Goal: Task Accomplishment & Management: Use online tool/utility

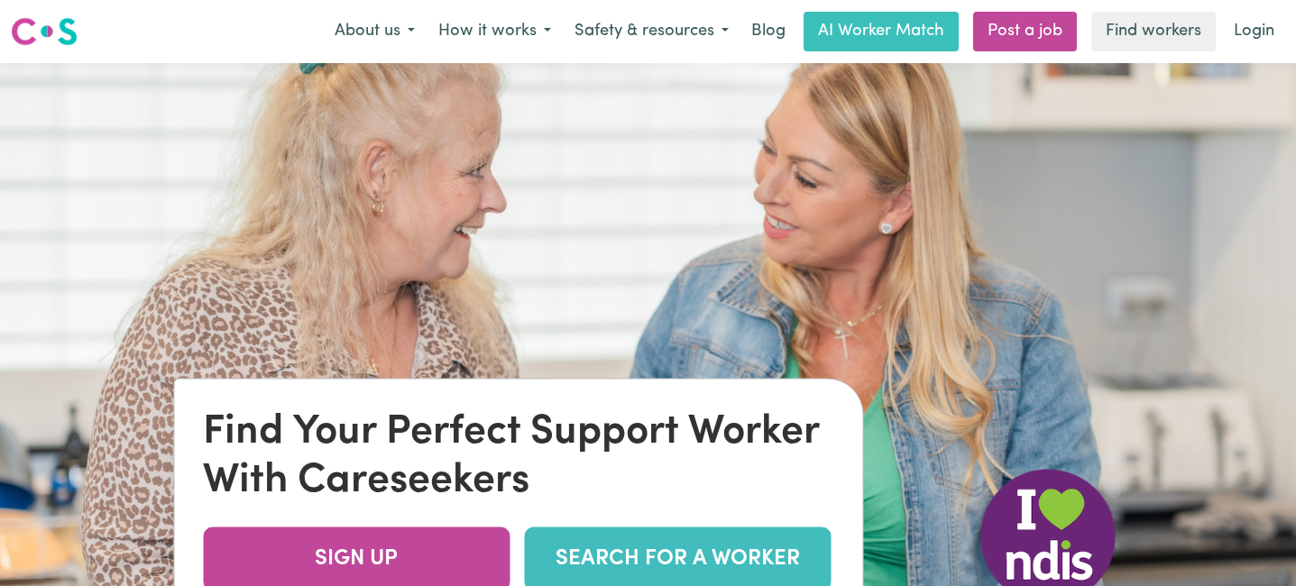
scroll to position [120, 0]
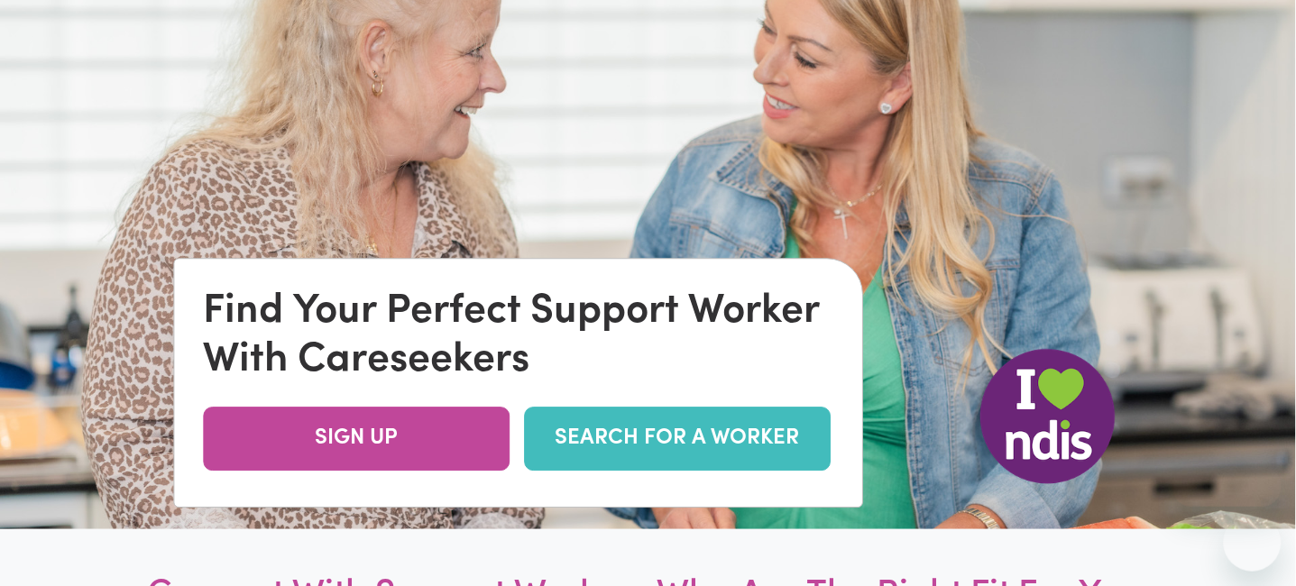
click at [668, 435] on link "SEARCH FOR A WORKER" at bounding box center [677, 439] width 307 height 64
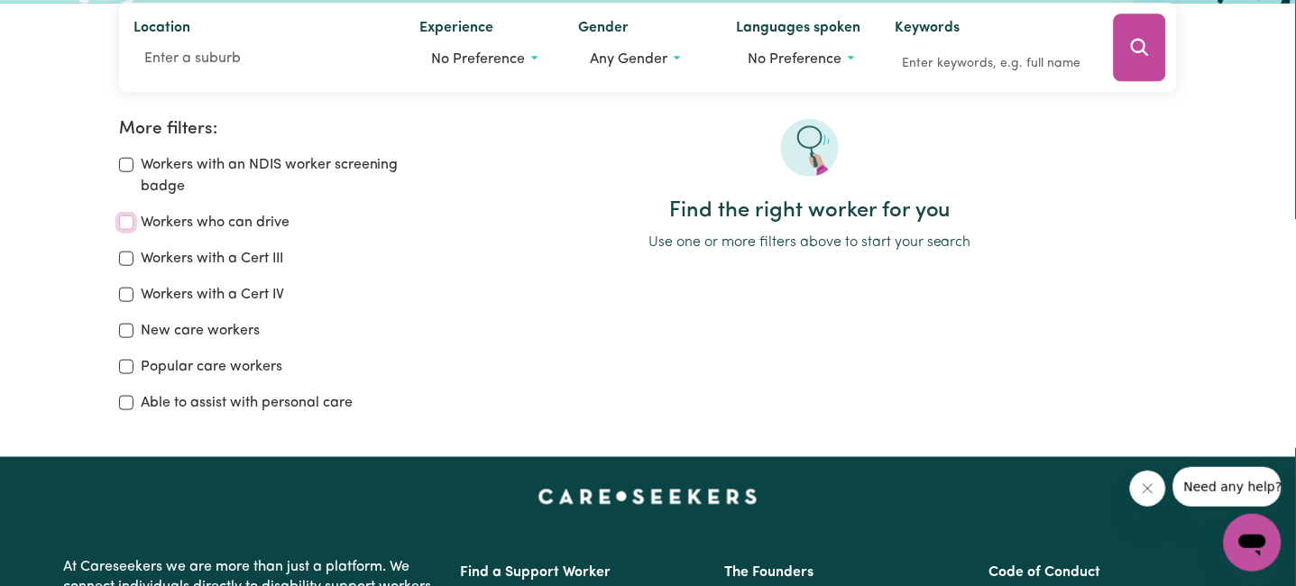
click at [124, 220] on input "Workers who can drive" at bounding box center [126, 223] width 14 height 14
checkbox input "true"
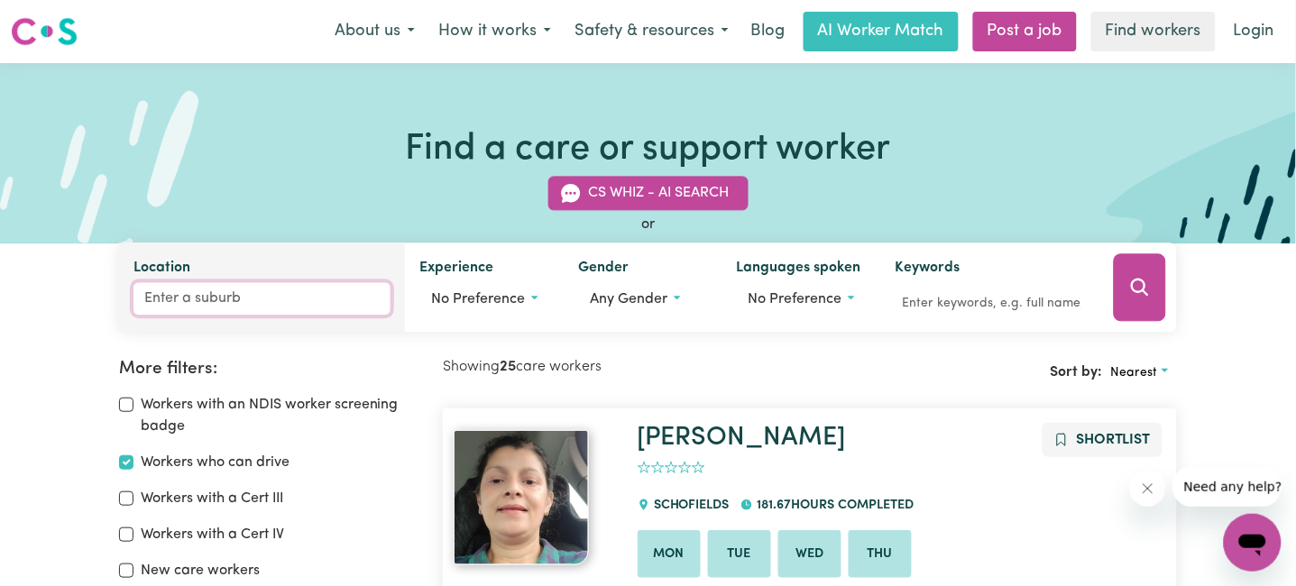
click at [200, 294] on input "Location" at bounding box center [262, 299] width 258 height 32
type input "252"
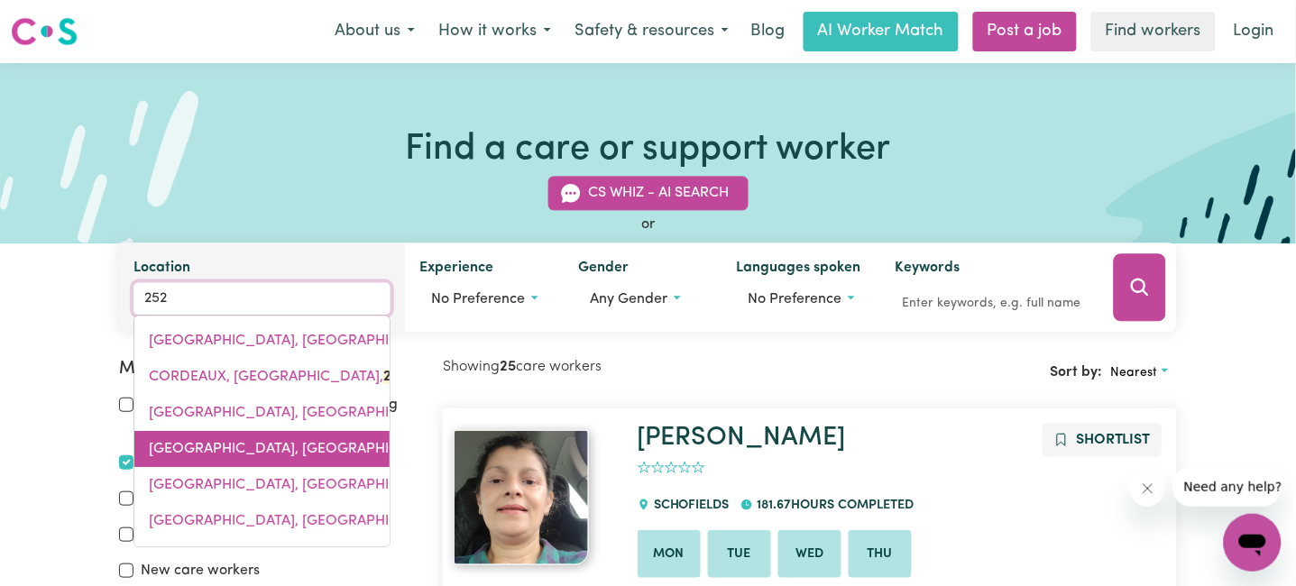
click at [196, 449] on span "FARMBOROUGH HEIGHTS, New South Wales, 252 6" at bounding box center [316, 450] width 335 height 14
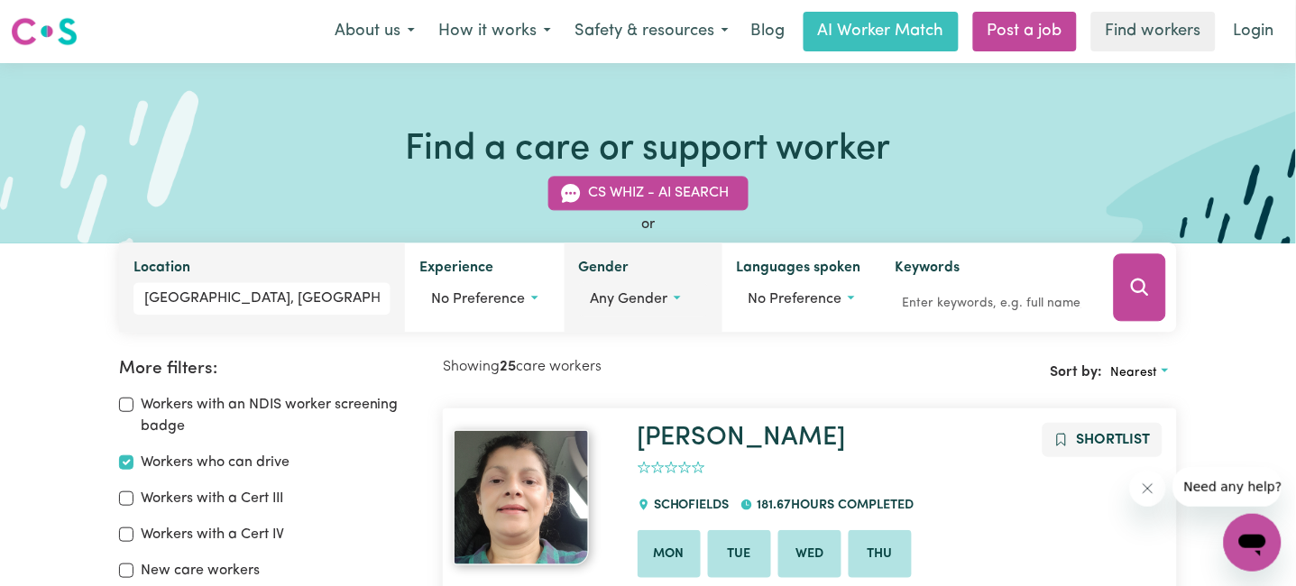
click at [691, 295] on button "Any gender" at bounding box center [643, 300] width 129 height 34
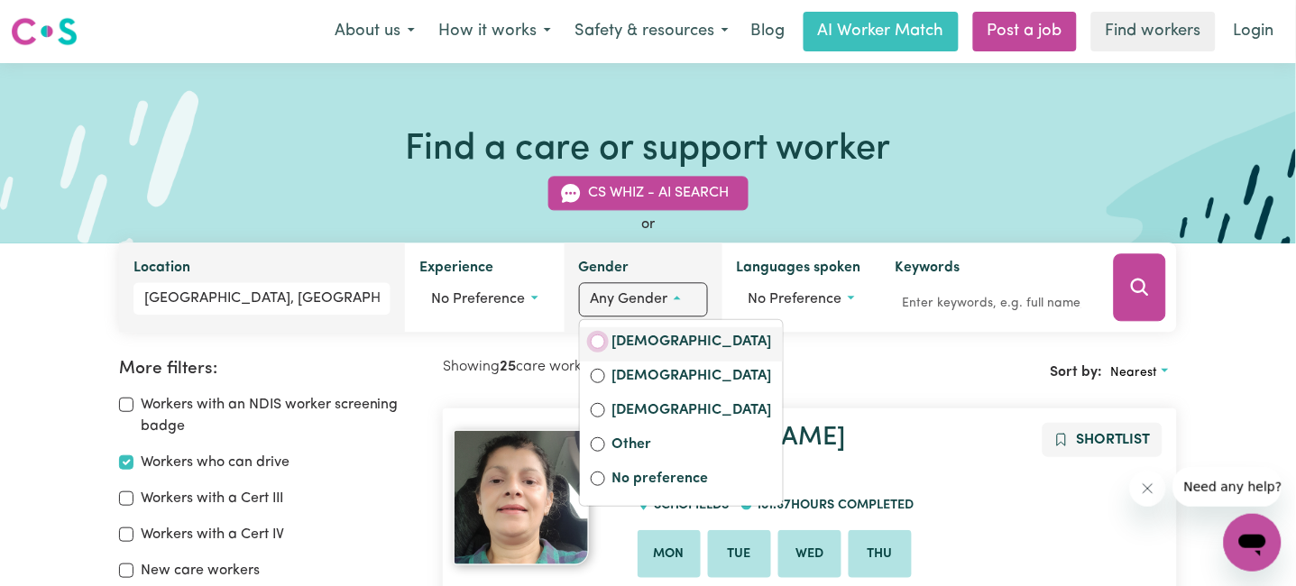
click at [600, 345] on input "Female" at bounding box center [598, 342] width 14 height 14
radio input "true"
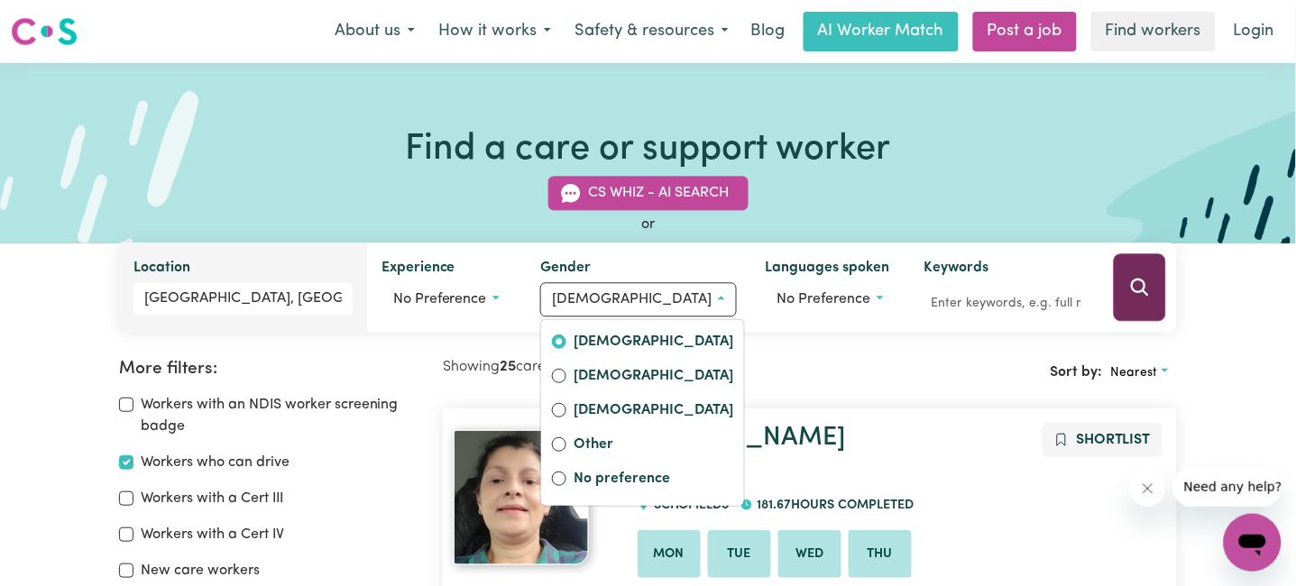
click at [1144, 285] on icon "Search" at bounding box center [1140, 287] width 17 height 17
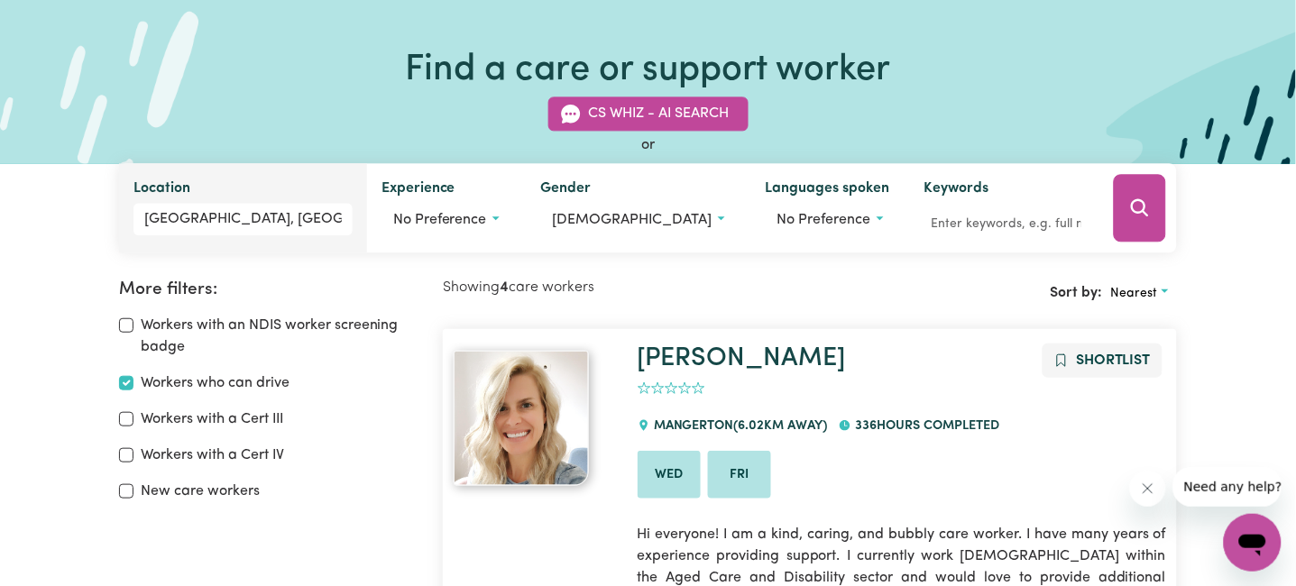
scroll to position [120, 0]
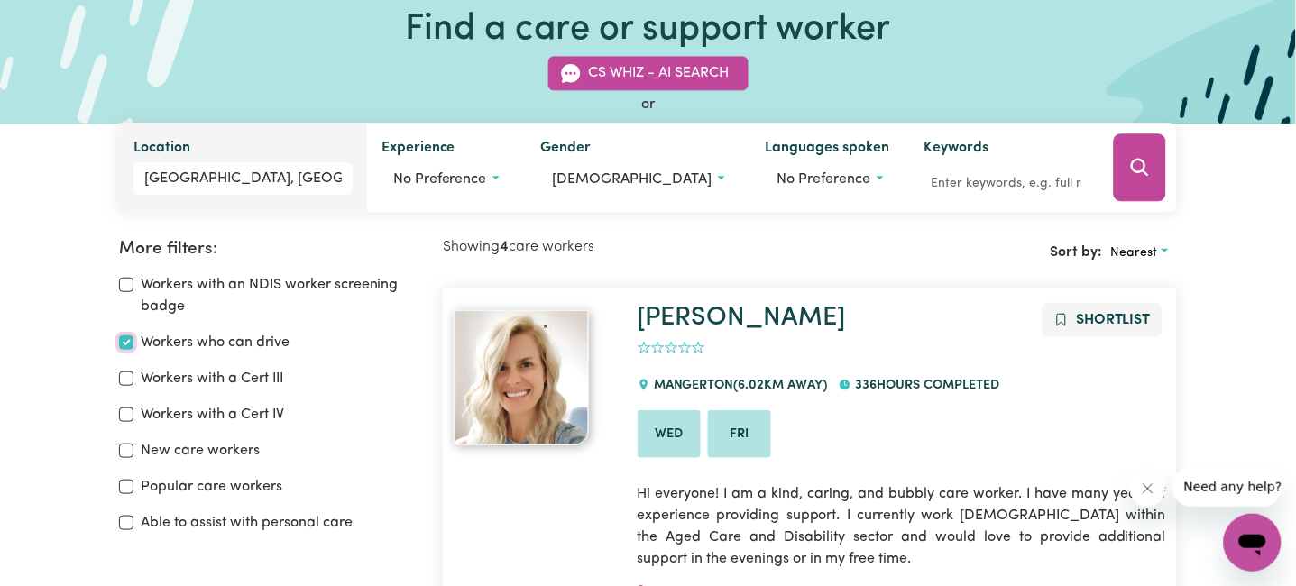
click at [128, 336] on input "Workers who can drive" at bounding box center [126, 342] width 14 height 14
checkbox input "true"
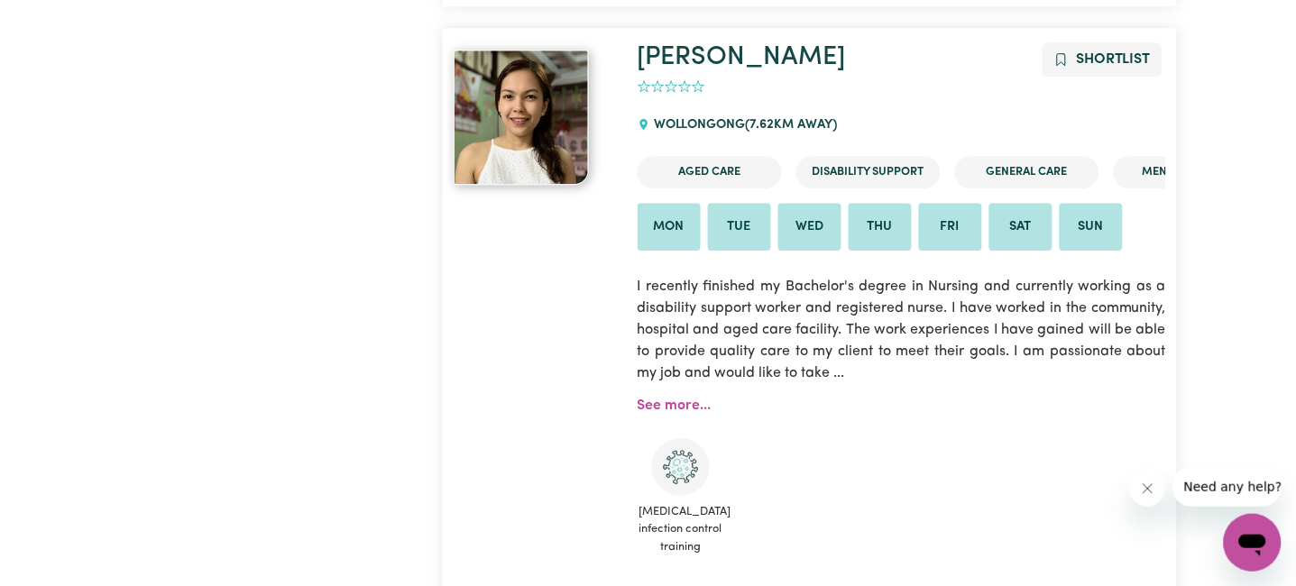
scroll to position [5591, 0]
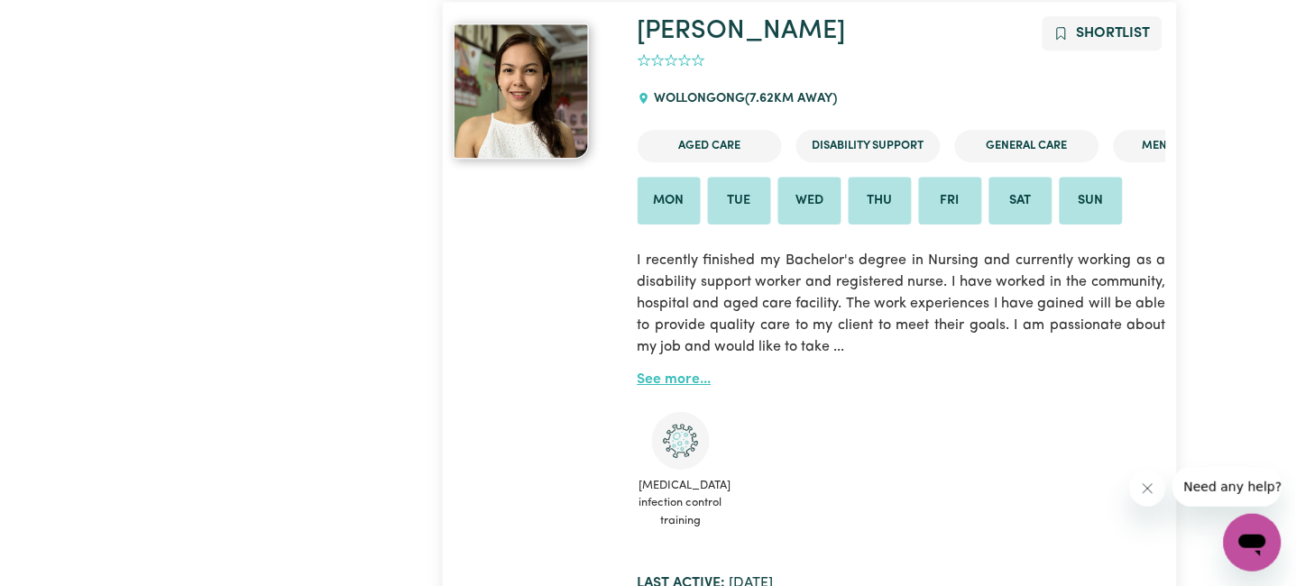
click at [671, 387] on link "See more..." at bounding box center [675, 379] width 74 height 14
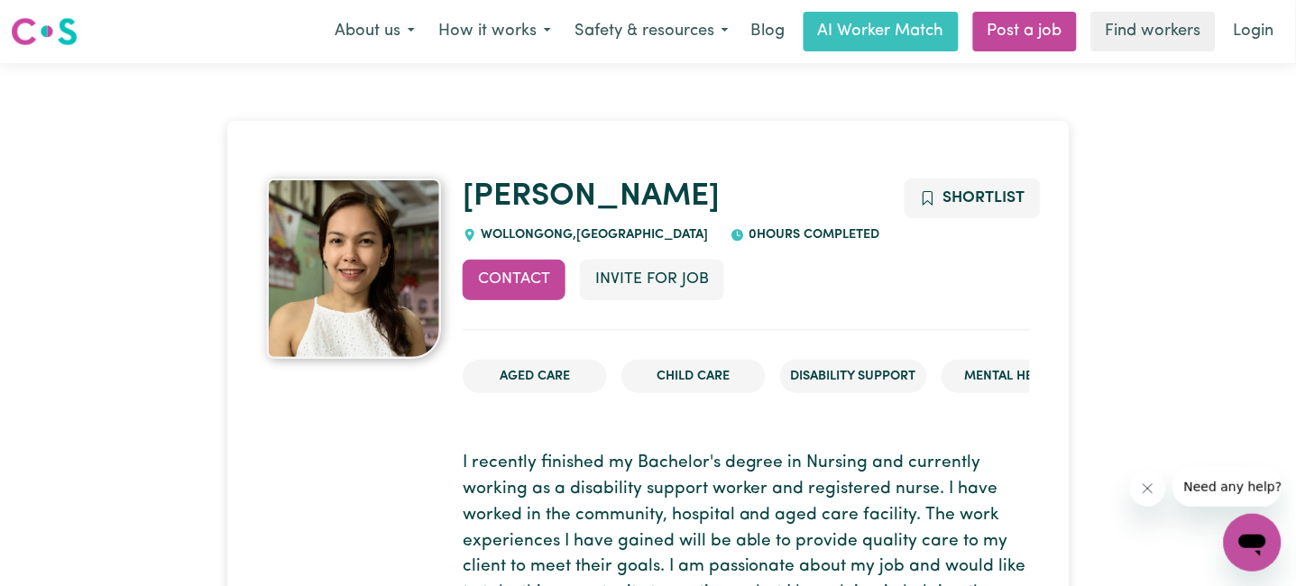
click at [381, 290] on img at bounding box center [354, 269] width 175 height 180
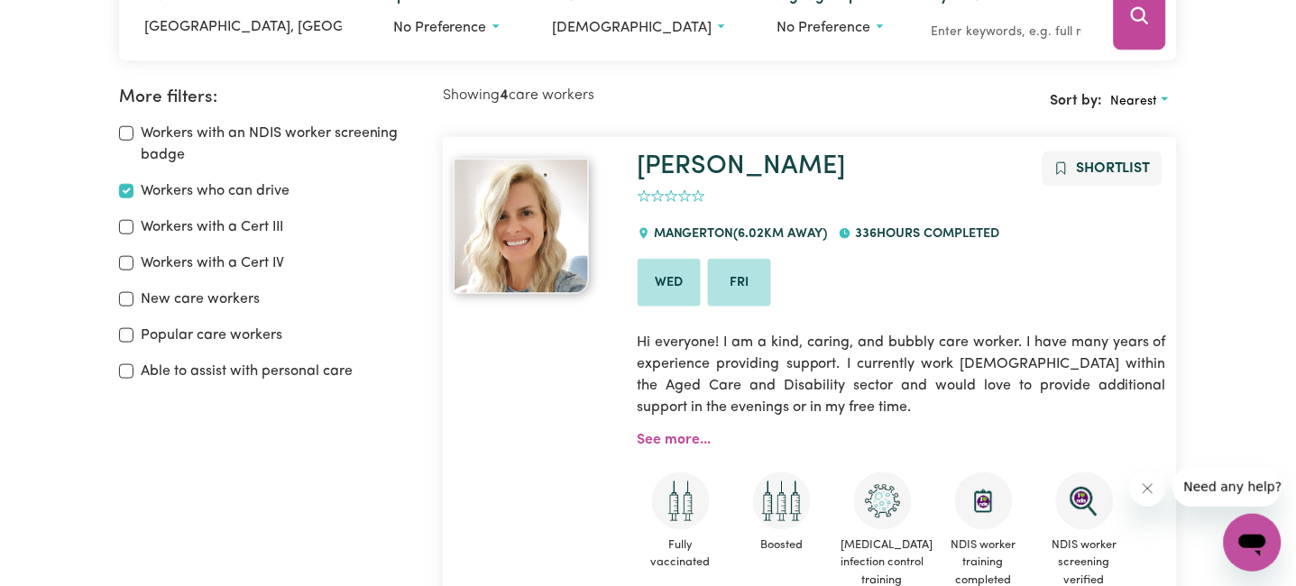
scroll to position [300, 0]
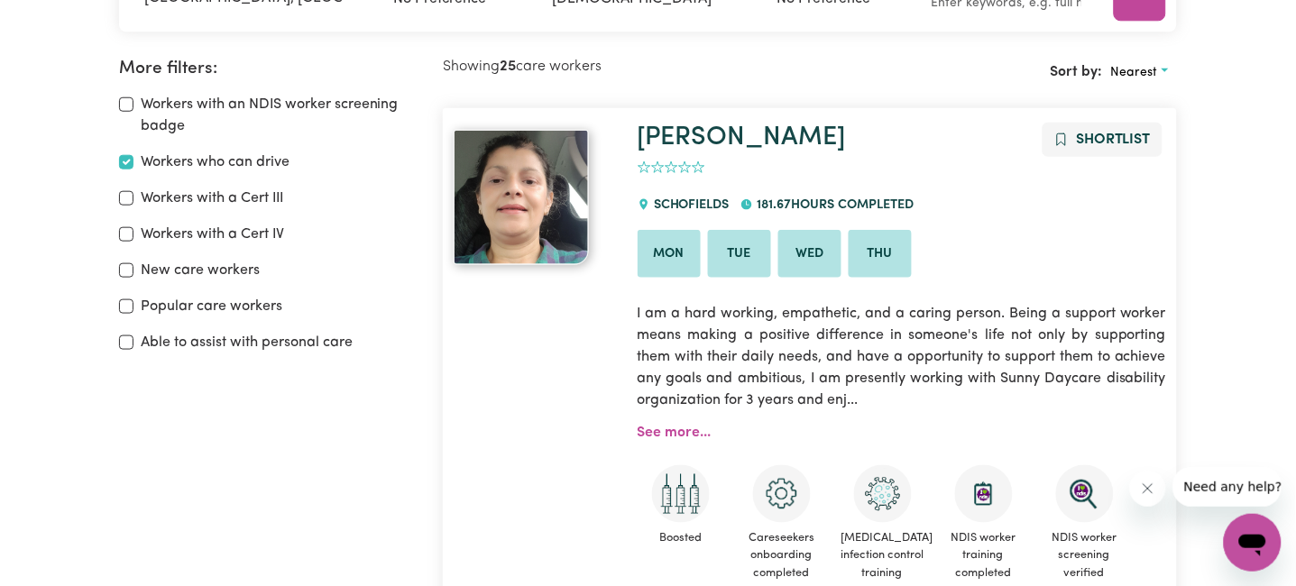
scroll to position [240, 0]
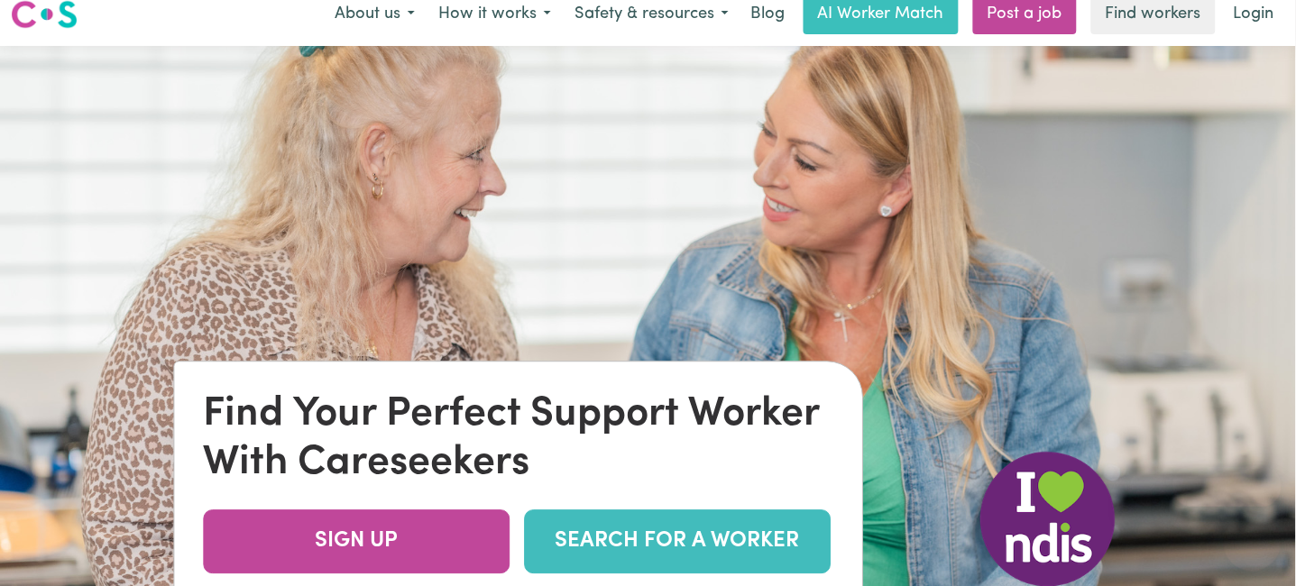
scroll to position [17, 0]
